Goal: Task Accomplishment & Management: Use online tool/utility

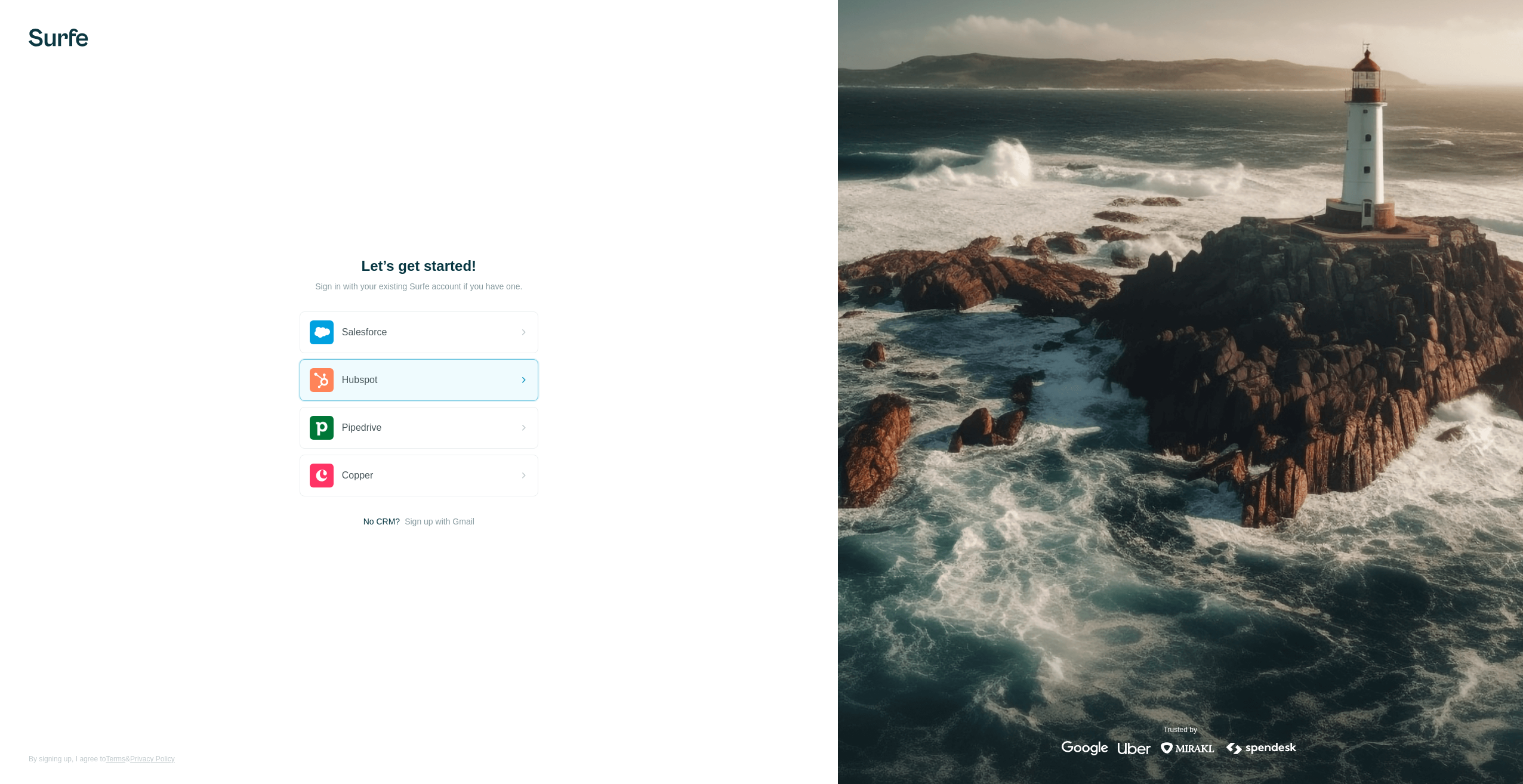
click at [398, 376] on div "Hubspot" at bounding box center [419, 380] width 237 height 41
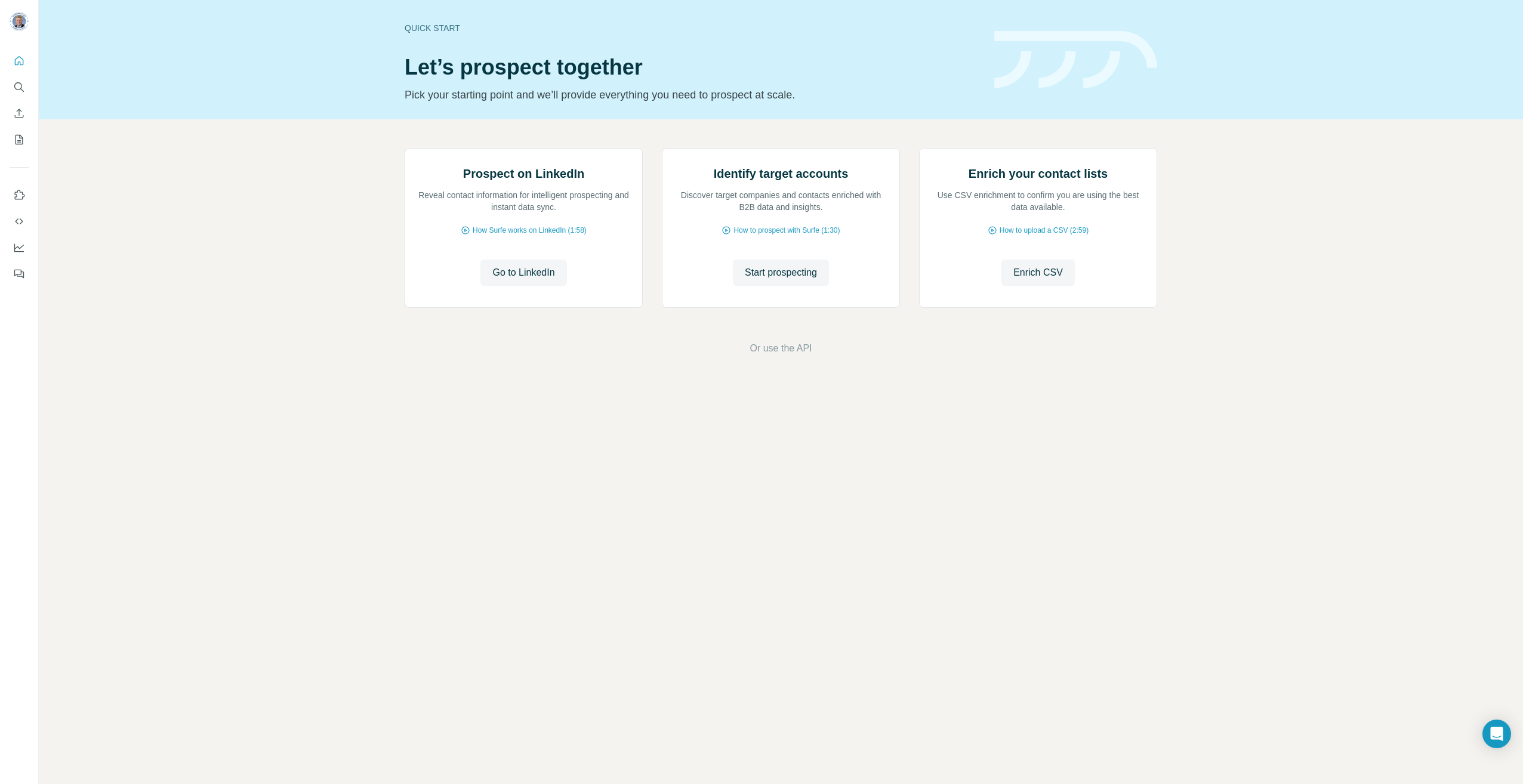
click at [512, 286] on button "Go to LinkedIn" at bounding box center [523, 272] width 86 height 26
click at [521, 286] on button "Go to LinkedIn" at bounding box center [523, 272] width 86 height 26
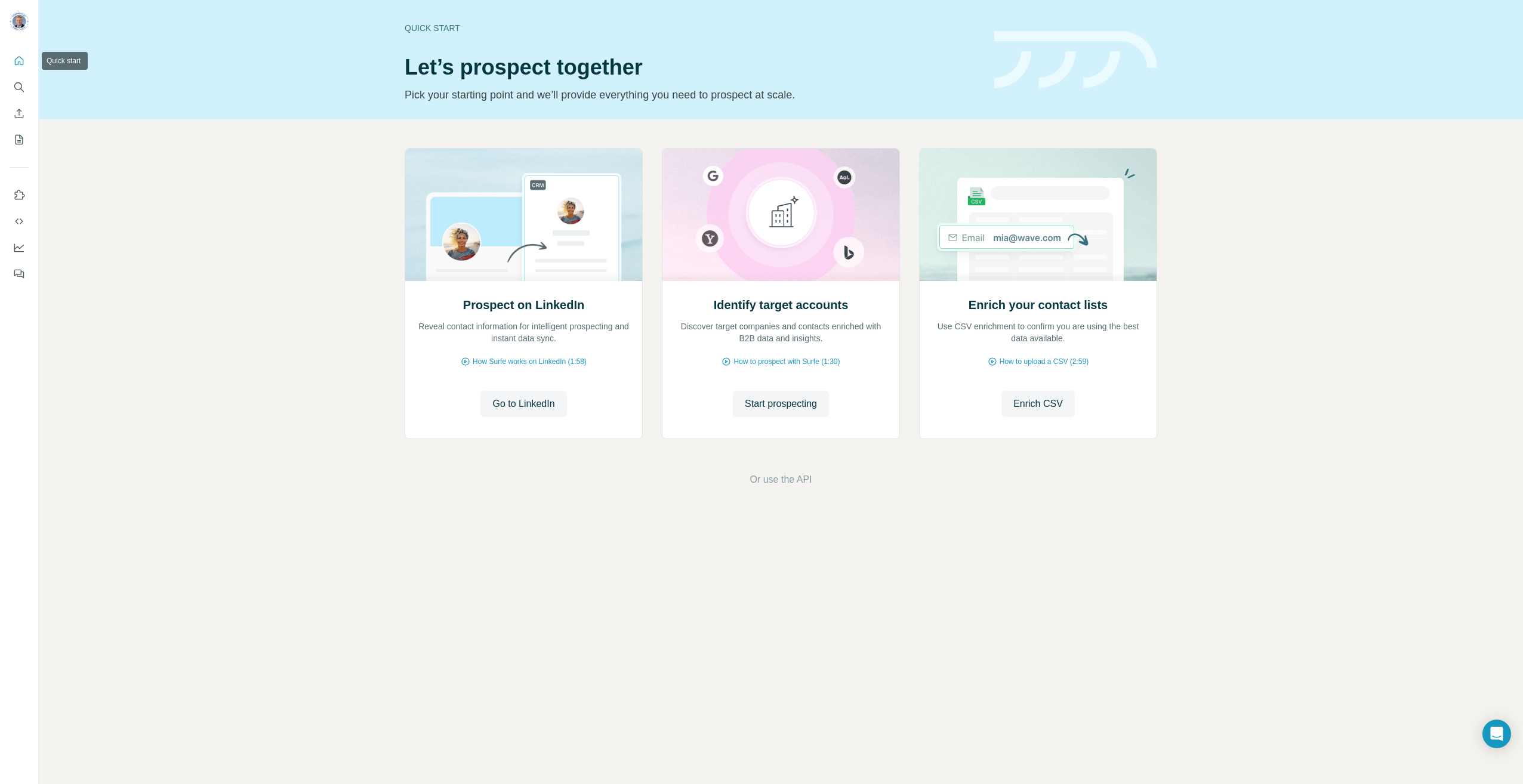
click at [13, 64] on button "Quick start" at bounding box center [19, 61] width 19 height 22
click at [22, 107] on button "Enrich CSV" at bounding box center [19, 113] width 19 height 22
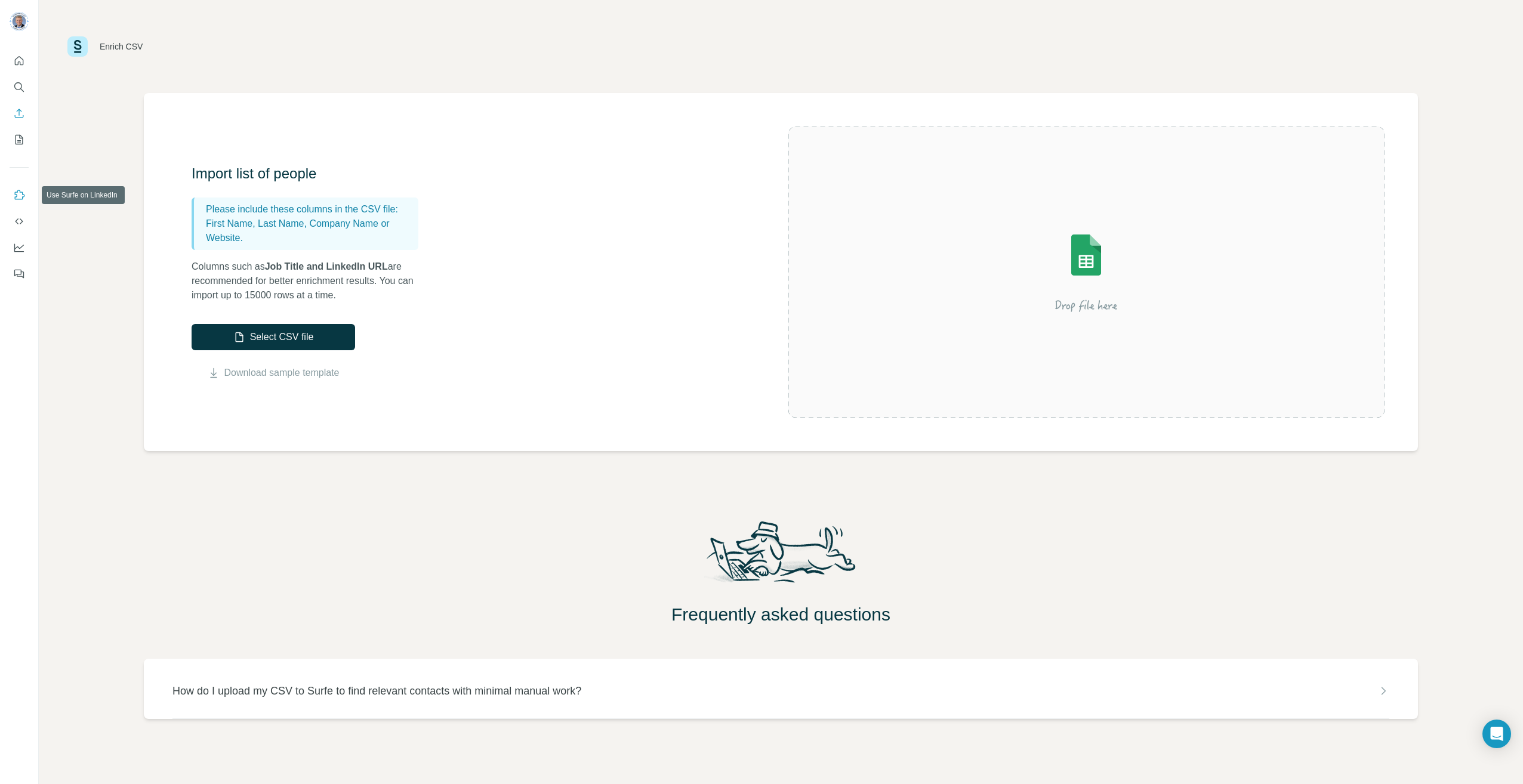
click at [22, 195] on icon "Use Surfe on LinkedIn" at bounding box center [19, 195] width 12 height 12
